Goal: Task Accomplishment & Management: Manage account settings

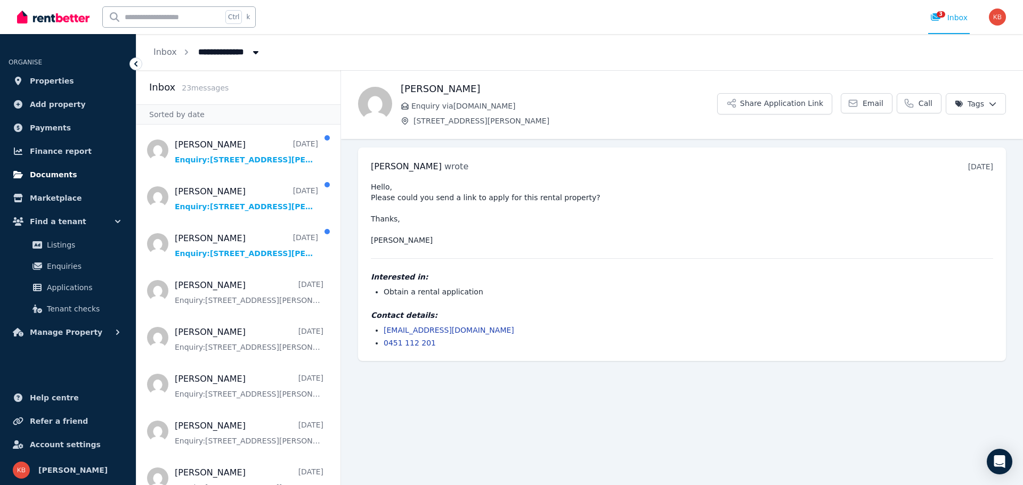
click at [85, 173] on link "Documents" at bounding box center [68, 174] width 119 height 21
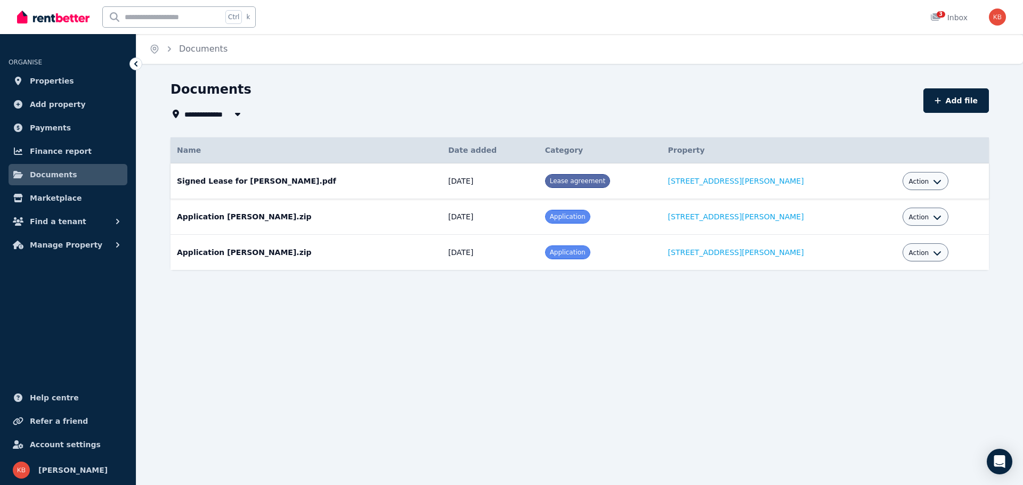
click at [933, 184] on icon "button" at bounding box center [937, 181] width 9 height 9
click at [882, 245] on link "Download" at bounding box center [892, 243] width 102 height 19
click at [926, 217] on div "Action" at bounding box center [925, 217] width 46 height 18
click at [933, 221] on icon "button" at bounding box center [937, 217] width 9 height 9
click at [906, 278] on link "Download" at bounding box center [892, 279] width 102 height 19
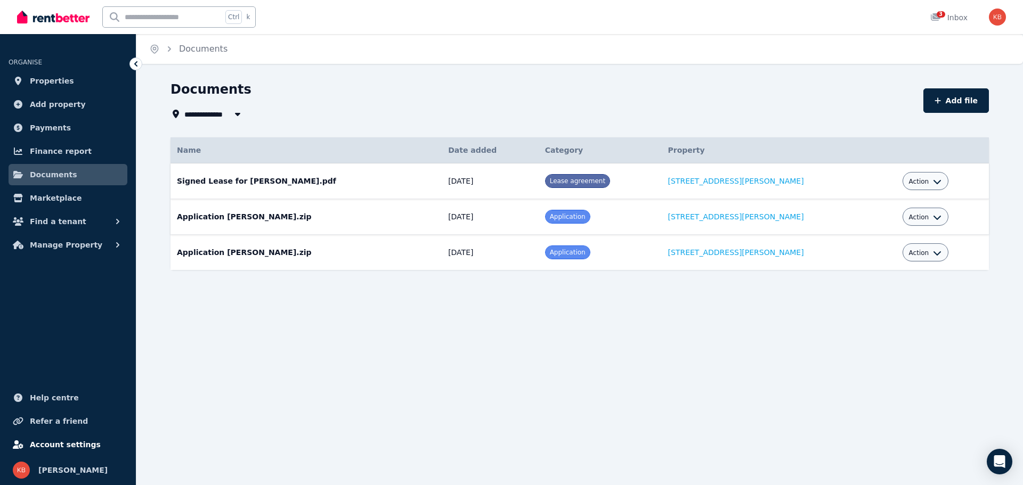
click at [51, 441] on span "Account settings" at bounding box center [65, 444] width 71 height 13
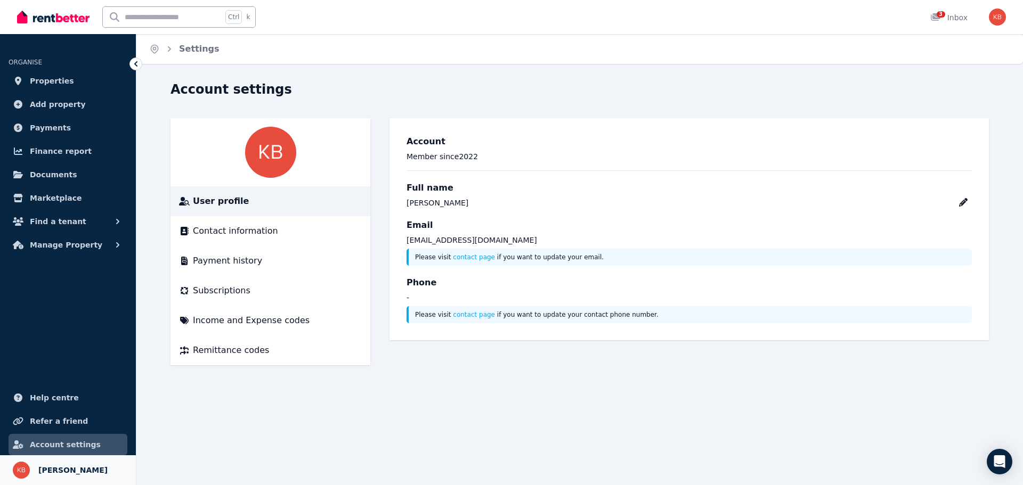
click at [75, 468] on span "[PERSON_NAME]" at bounding box center [72, 470] width 69 height 13
click at [64, 129] on link "Payments" at bounding box center [68, 127] width 119 height 21
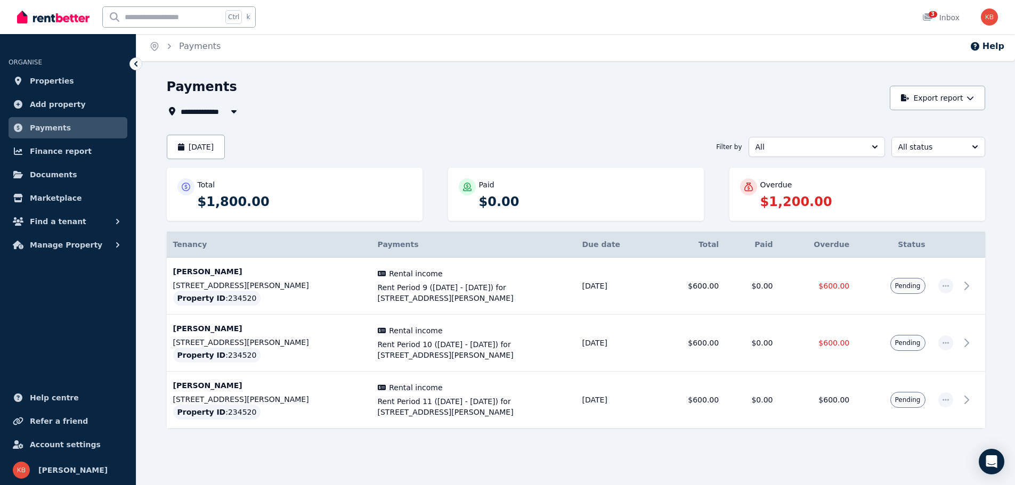
scroll to position [3, 0]
click at [992, 17] on img "button" at bounding box center [989, 17] width 17 height 17
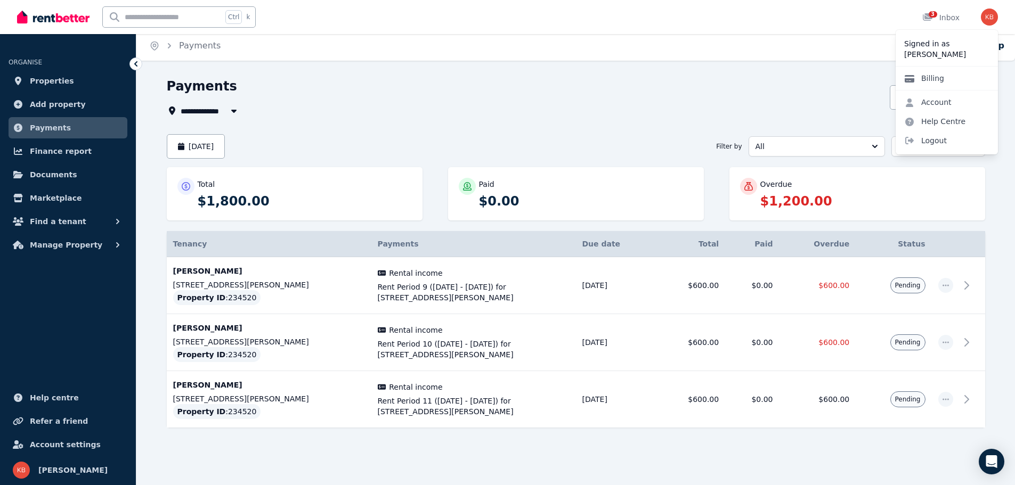
click at [943, 77] on link "Billing" at bounding box center [923, 78] width 57 height 19
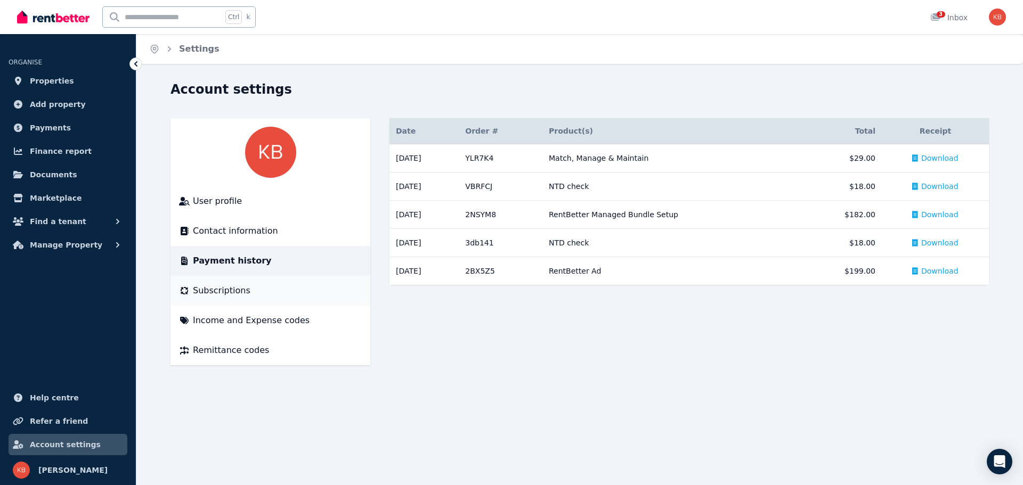
click at [277, 285] on div "Subscriptions" at bounding box center [270, 290] width 183 height 13
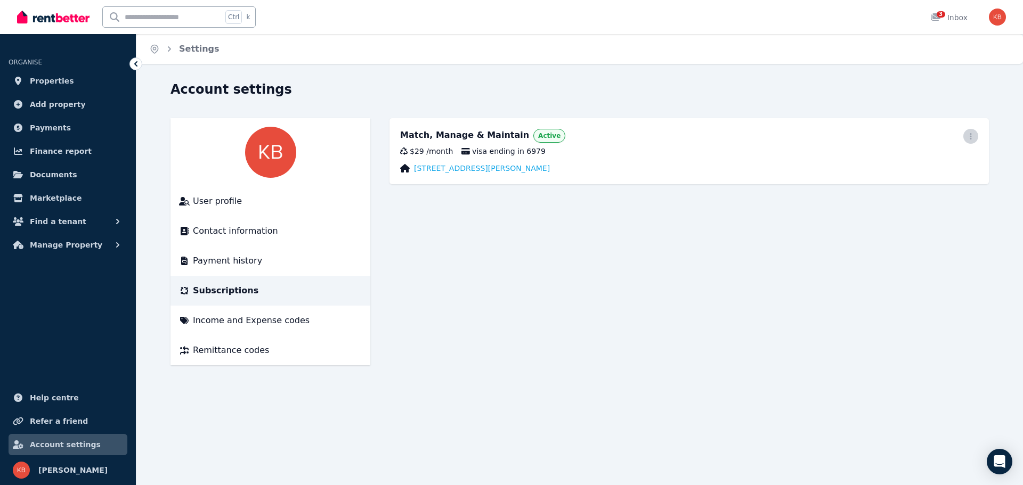
click at [974, 133] on icon "button" at bounding box center [970, 136] width 9 height 7
click at [936, 193] on span "Cancel plan" at bounding box center [923, 199] width 94 height 13
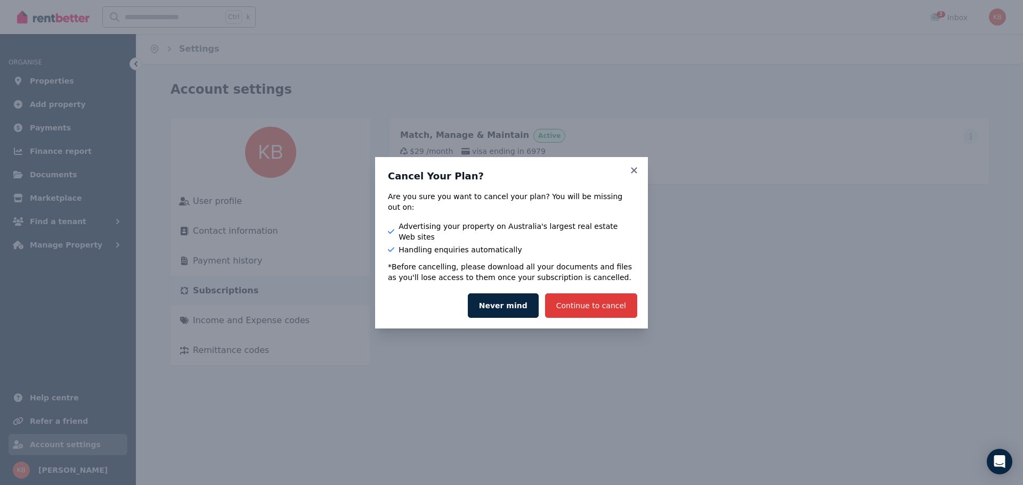
click at [591, 296] on button "Continue to cancel" at bounding box center [591, 306] width 92 height 25
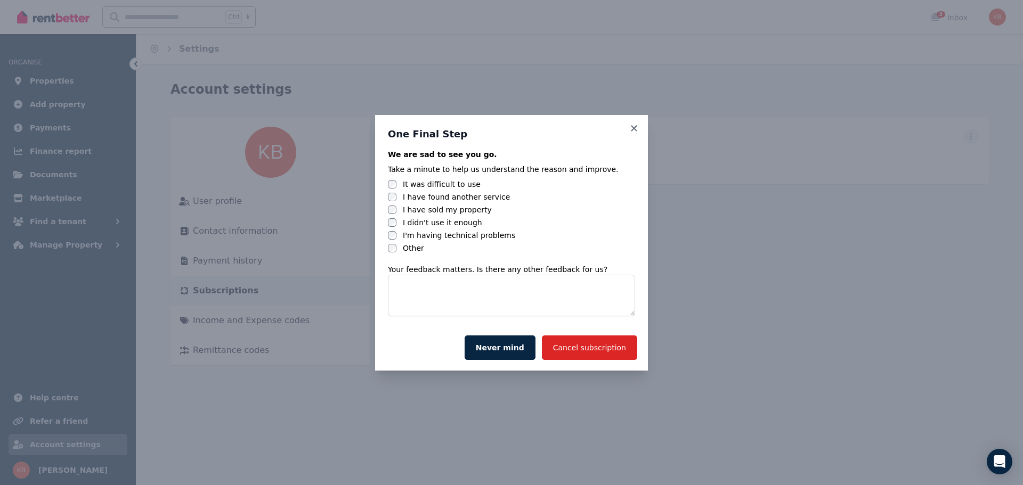
click at [449, 218] on label "I didn't use it enough" at bounding box center [442, 222] width 79 height 11
click at [570, 351] on button "Cancel subscription" at bounding box center [589, 348] width 95 height 25
